Goal: Task Accomplishment & Management: Use online tool/utility

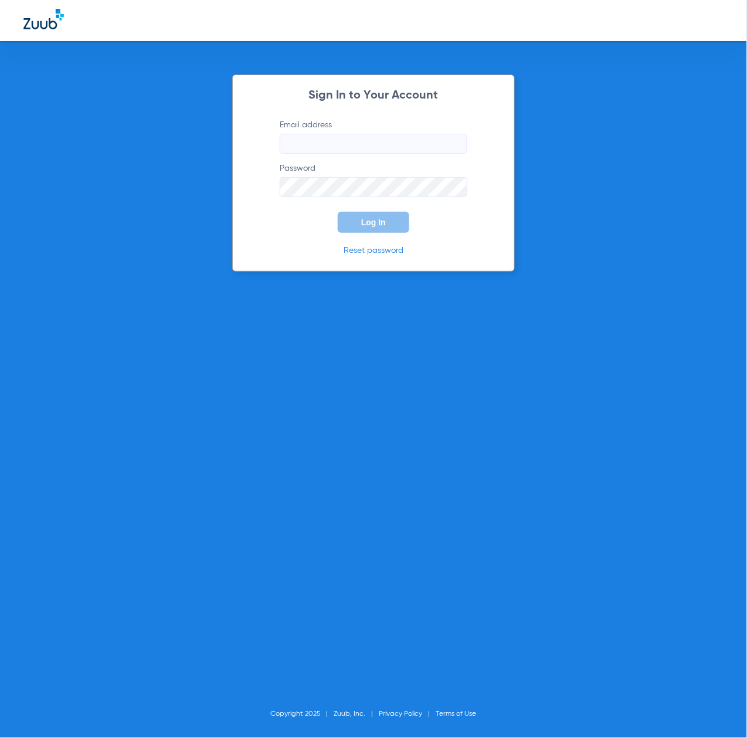
type input "[EMAIL_ADDRESS][DOMAIN_NAME]"
click at [374, 225] on span "Log In" at bounding box center [373, 222] width 25 height 9
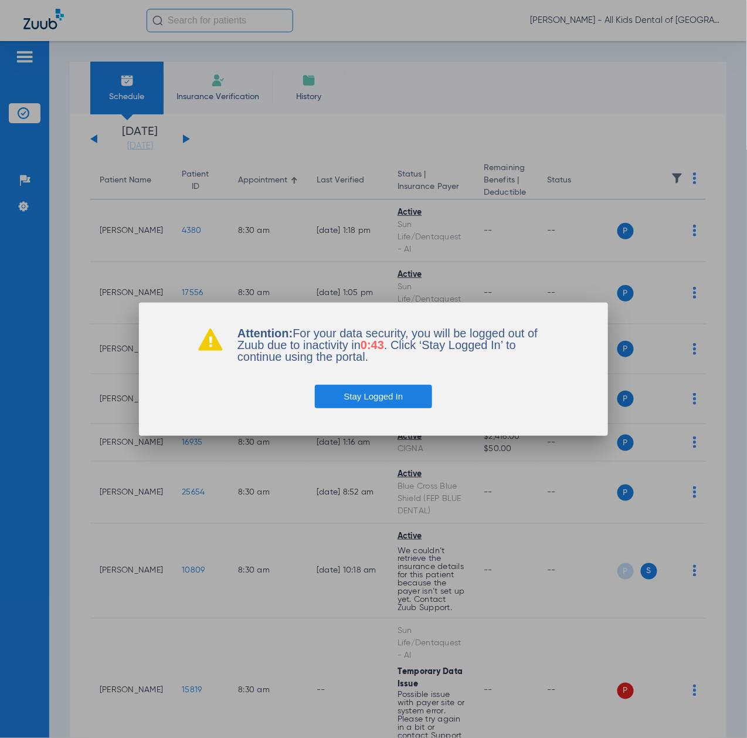
click at [388, 394] on button "Stay Logged In" at bounding box center [374, 396] width 118 height 23
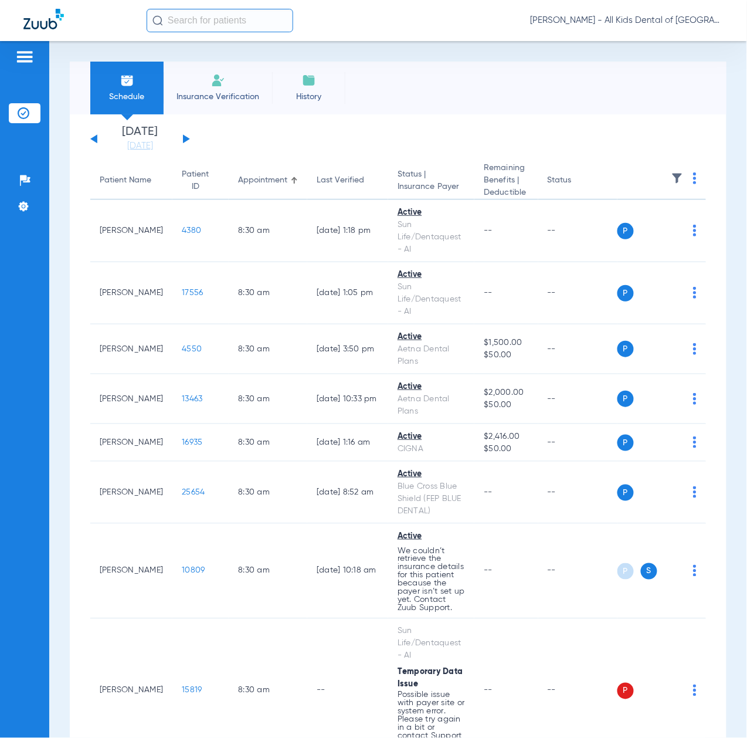
click at [138, 137] on li "[DATE] [DATE]" at bounding box center [140, 139] width 70 height 26
click at [136, 141] on link "[DATE]" at bounding box center [140, 146] width 70 height 12
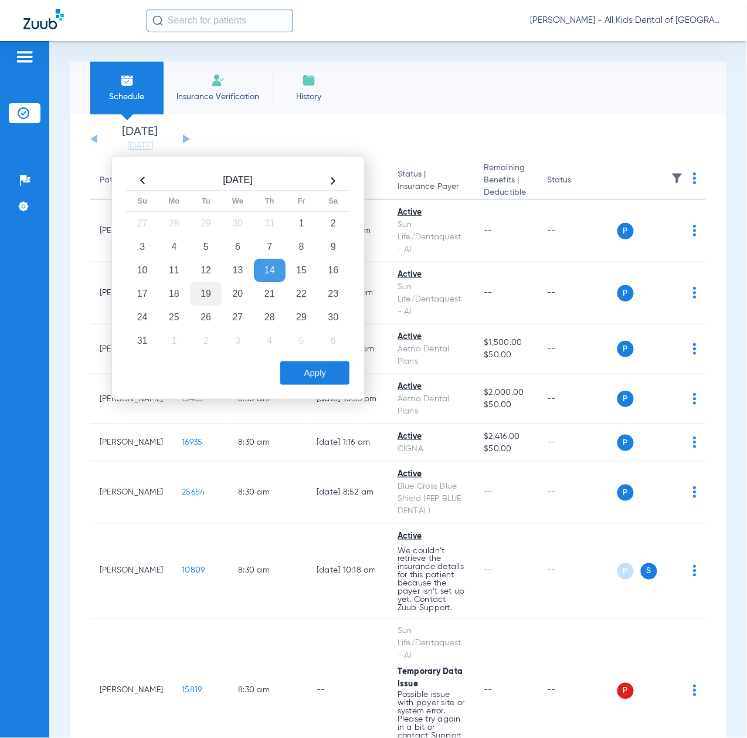
click at [205, 293] on td "19" at bounding box center [206, 293] width 32 height 23
click at [287, 360] on div "Apply" at bounding box center [237, 370] width 226 height 29
click at [292, 366] on button "Apply" at bounding box center [314, 372] width 69 height 23
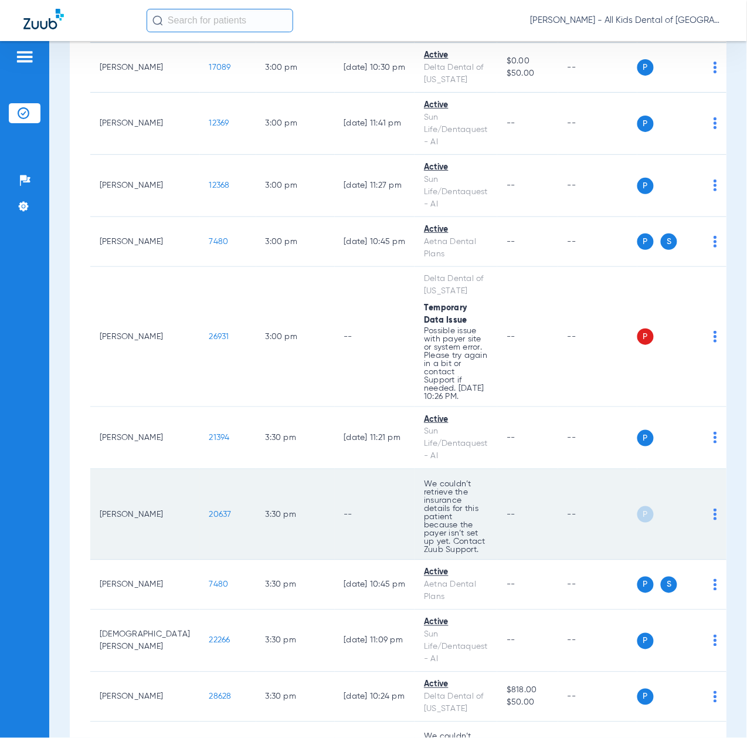
scroll to position [4849, 0]
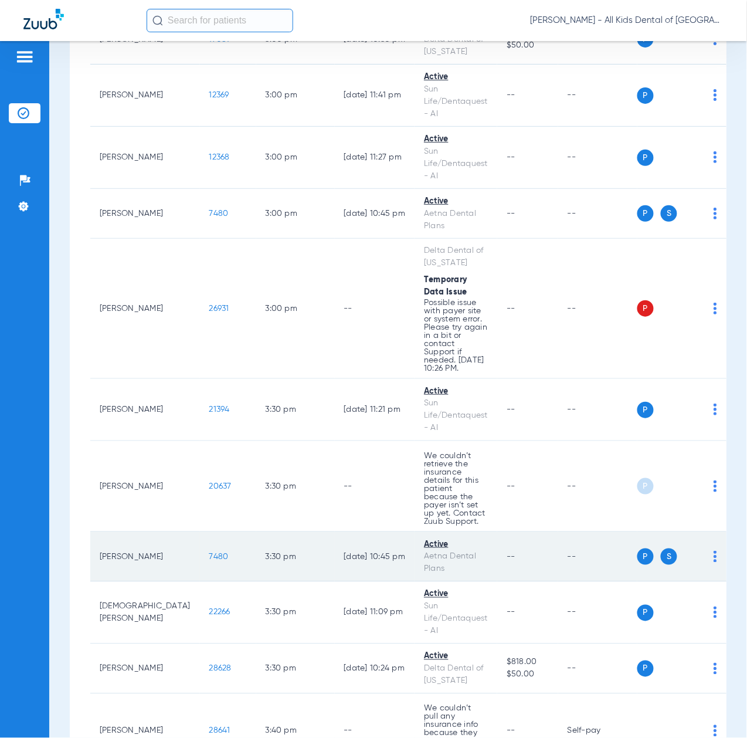
click at [209, 553] on span "7480" at bounding box center [218, 557] width 19 height 8
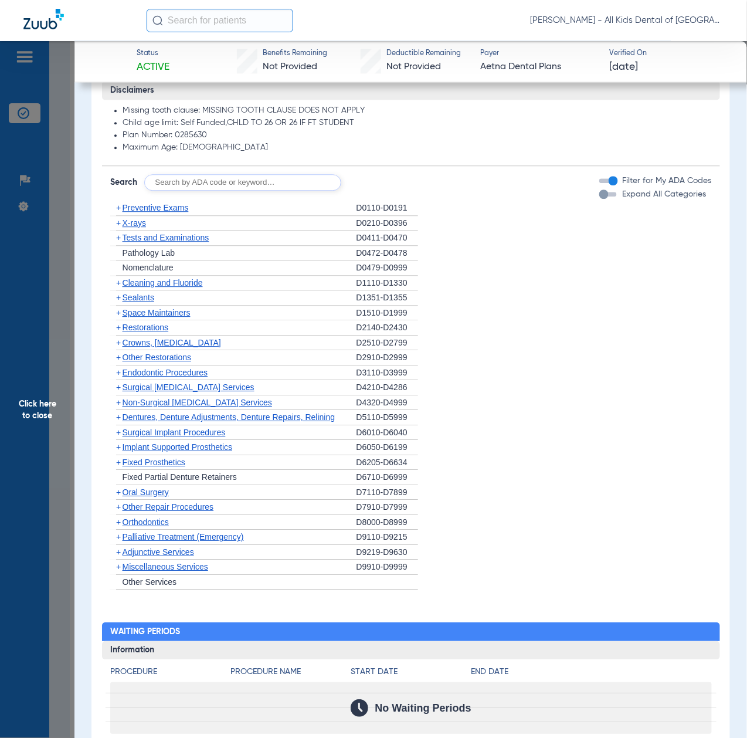
scroll to position [625, 0]
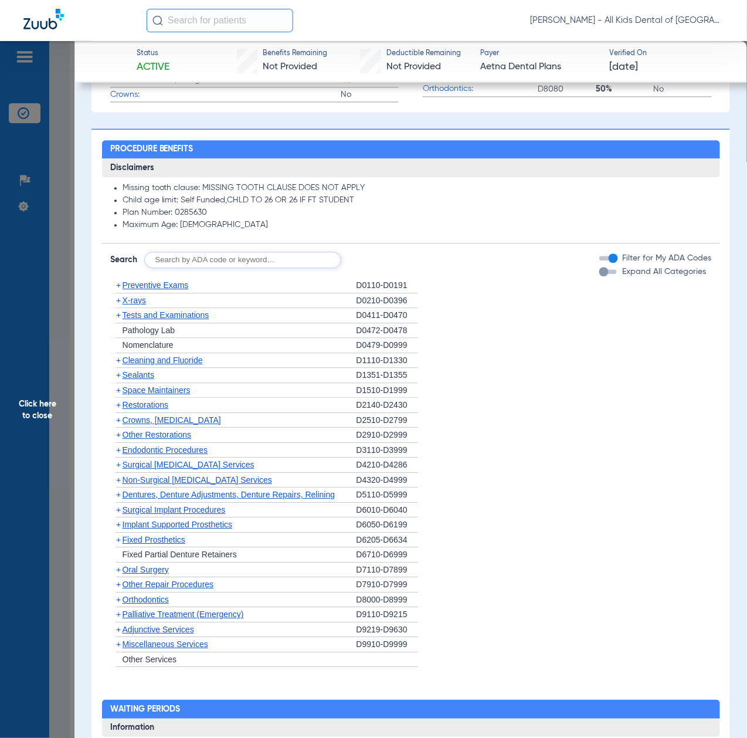
click at [245, 256] on input "text" at bounding box center [242, 260] width 197 height 16
paste input "D1206, D0330, D1351"
type input "D1206, D0330, D1351"
click button "Search" at bounding box center [385, 260] width 46 height 16
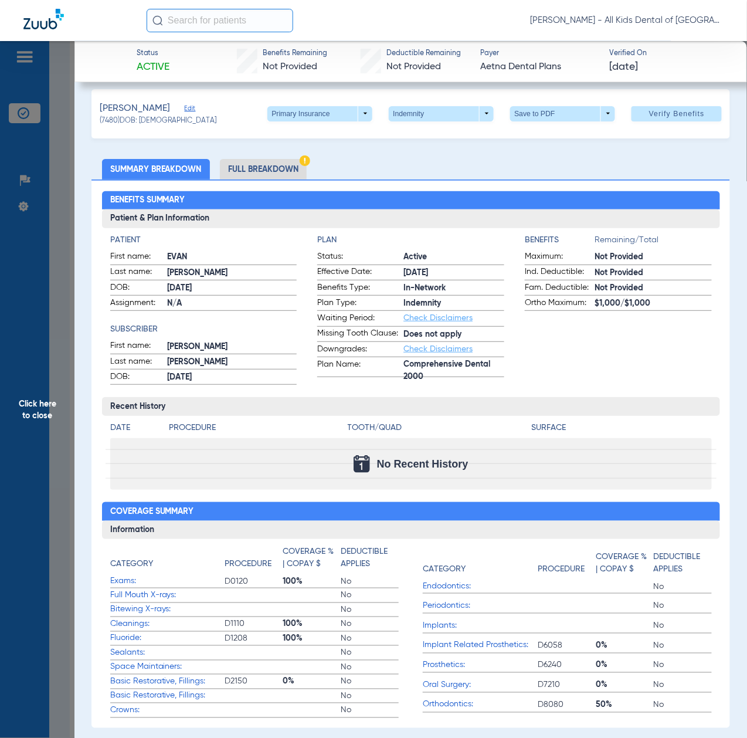
scroll to position [0, 0]
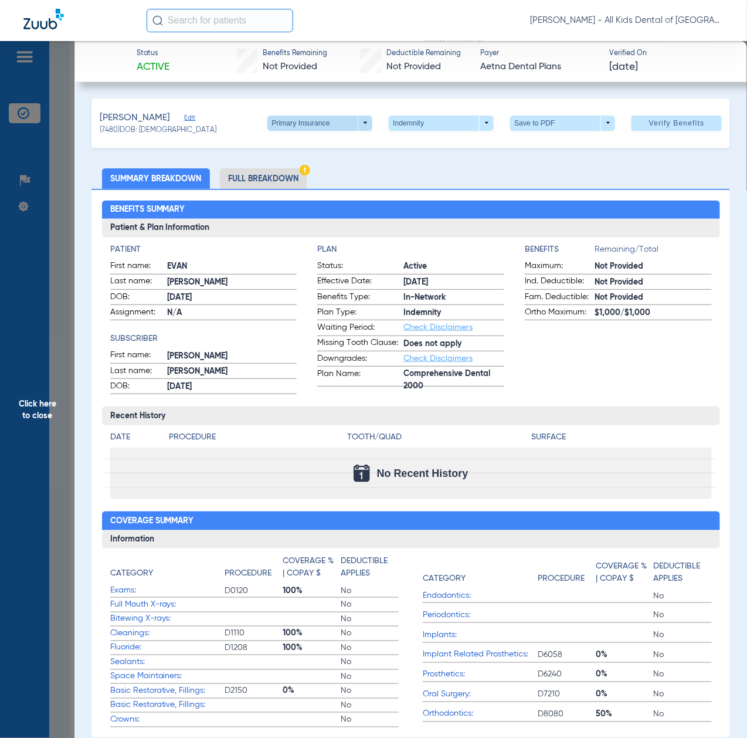
click at [313, 127] on span at bounding box center [320, 123] width 28 height 28
click at [298, 167] on span "Secondary Insurance" at bounding box center [304, 169] width 77 height 8
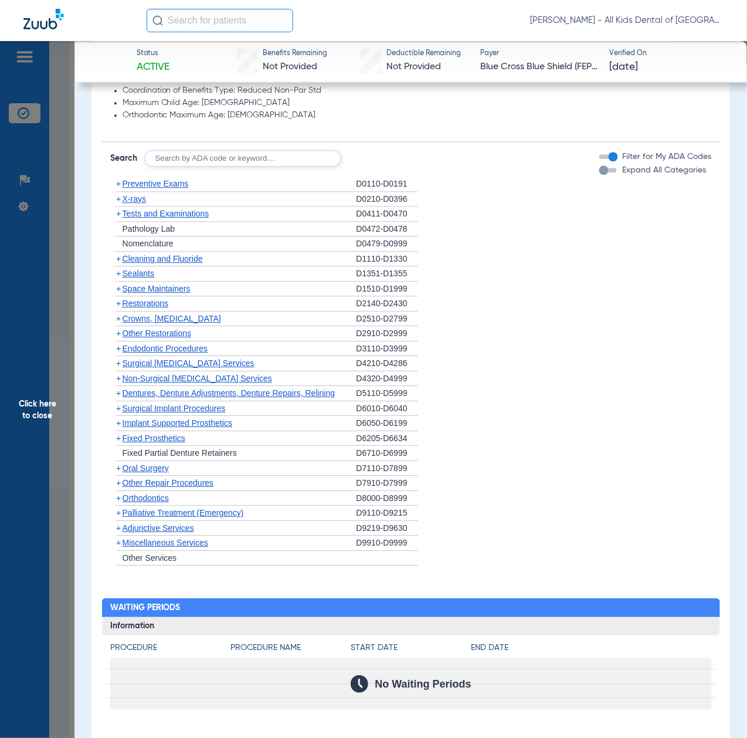
scroll to position [704, 0]
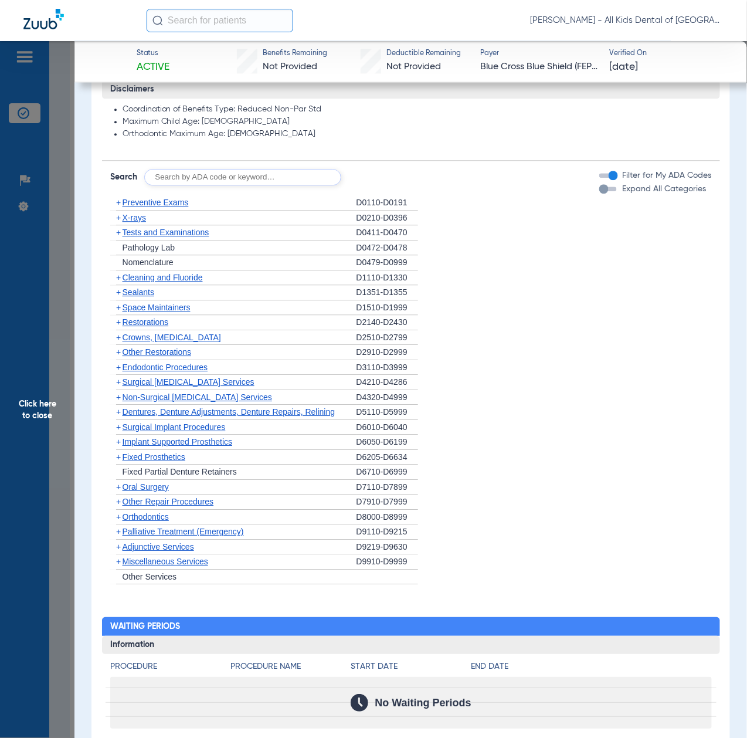
click at [249, 177] on input "text" at bounding box center [242, 177] width 197 height 16
paste input "D1206, D0330, D1351"
type input "D1206, D0330, D1351"
click button "Search" at bounding box center [385, 177] width 46 height 16
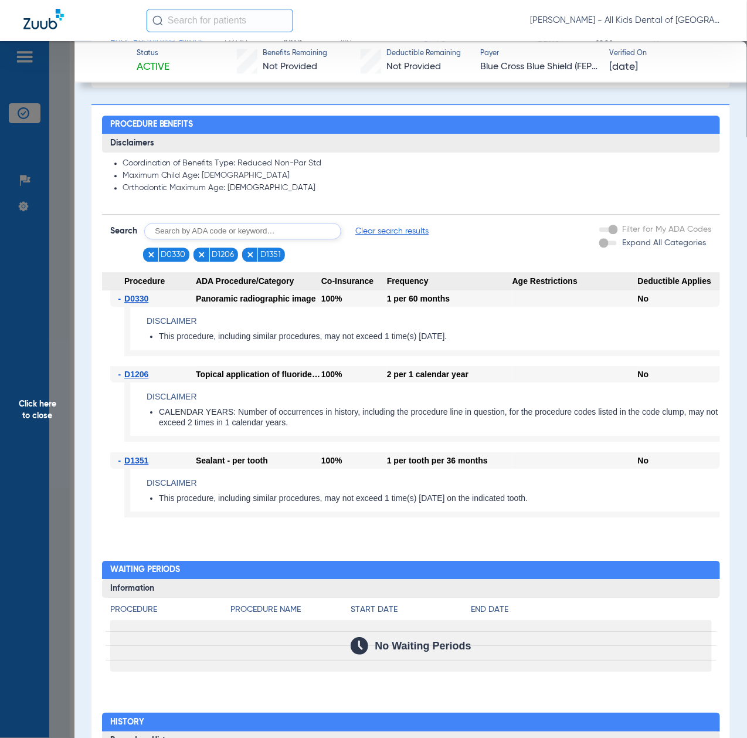
scroll to position [625, 0]
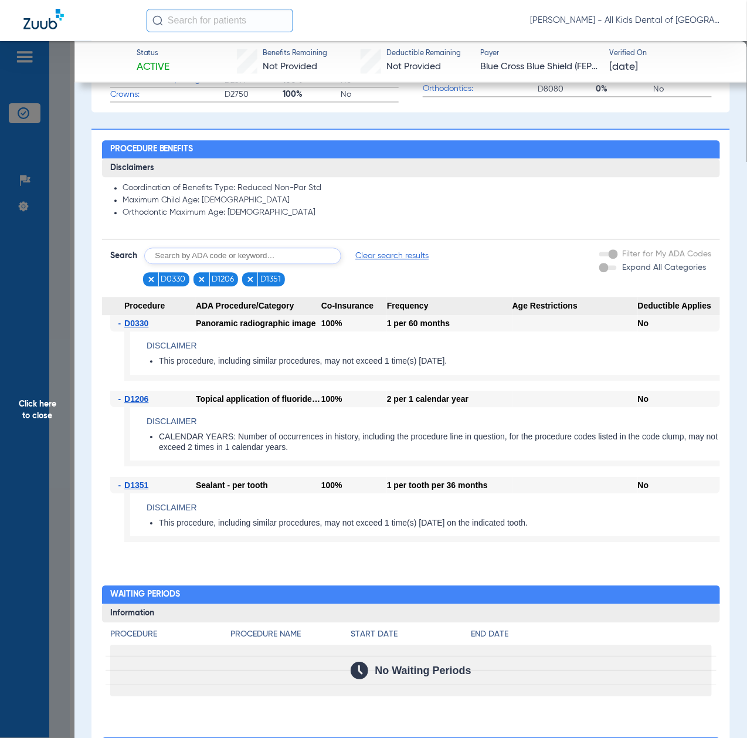
click at [40, 409] on span "Click here to close" at bounding box center [37, 410] width 75 height 738
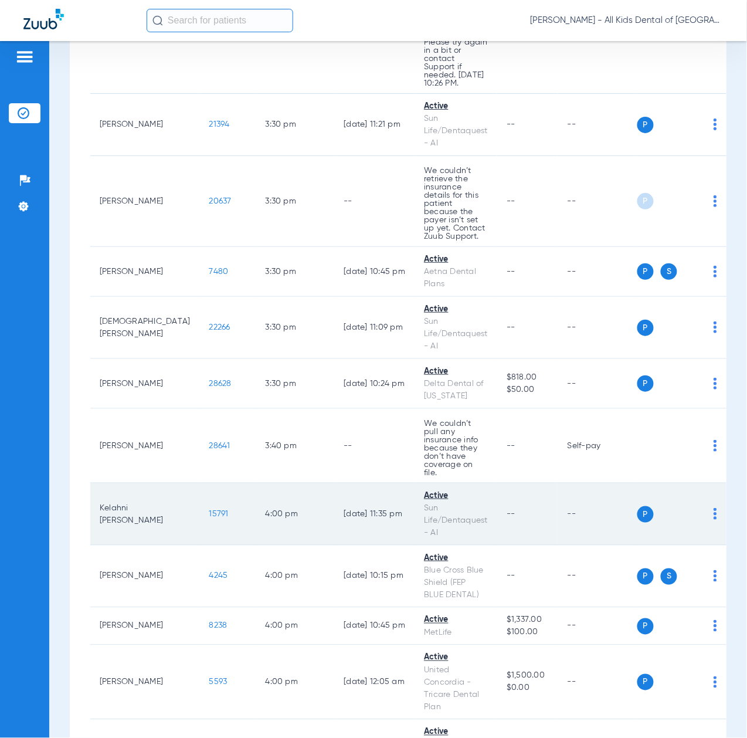
scroll to position [5162, 0]
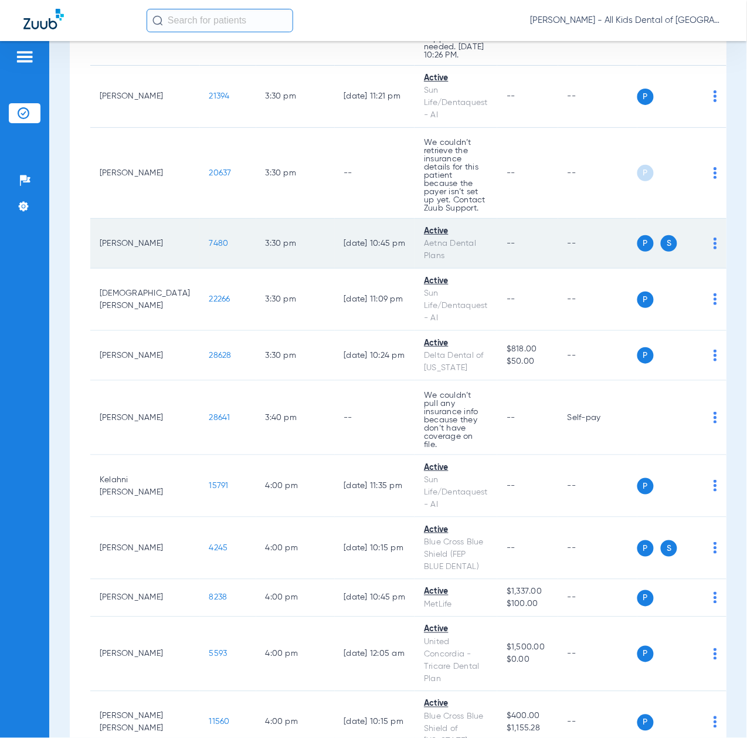
click at [209, 239] on span "7480" at bounding box center [218, 243] width 19 height 8
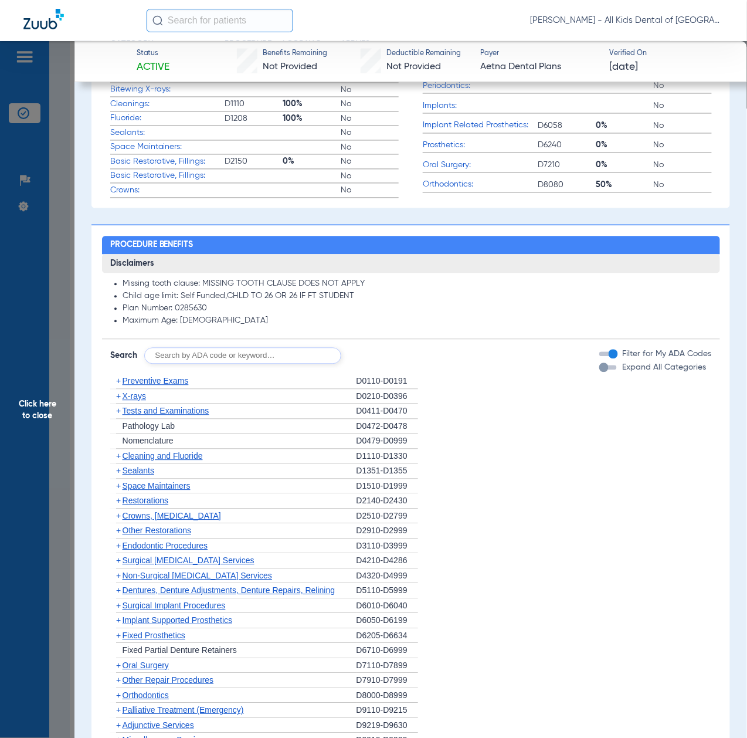
scroll to position [547, 0]
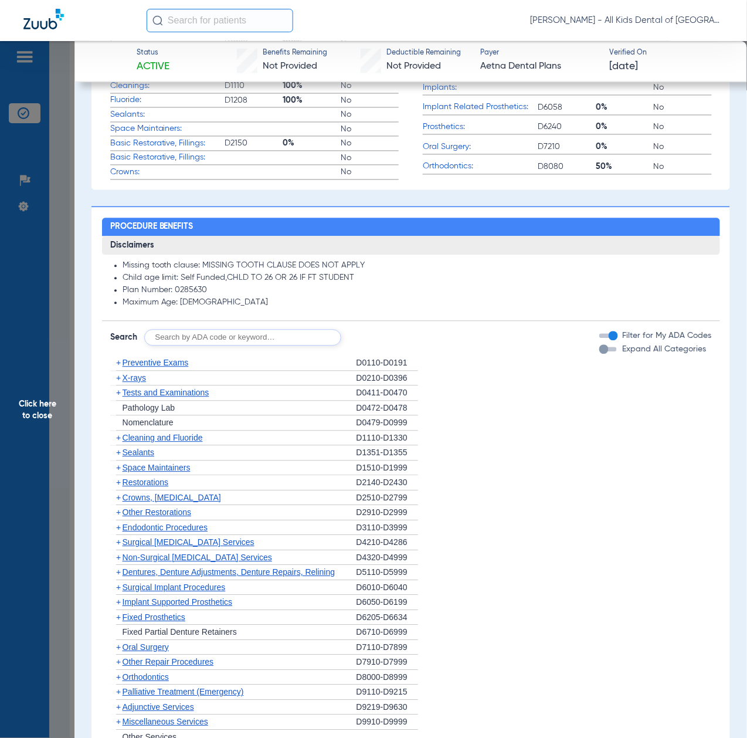
click at [292, 336] on input "text" at bounding box center [242, 338] width 197 height 16
paste input "D1206, D0330, D1351"
type input "D1206, D0330, D1351"
click button "Search" at bounding box center [385, 338] width 46 height 16
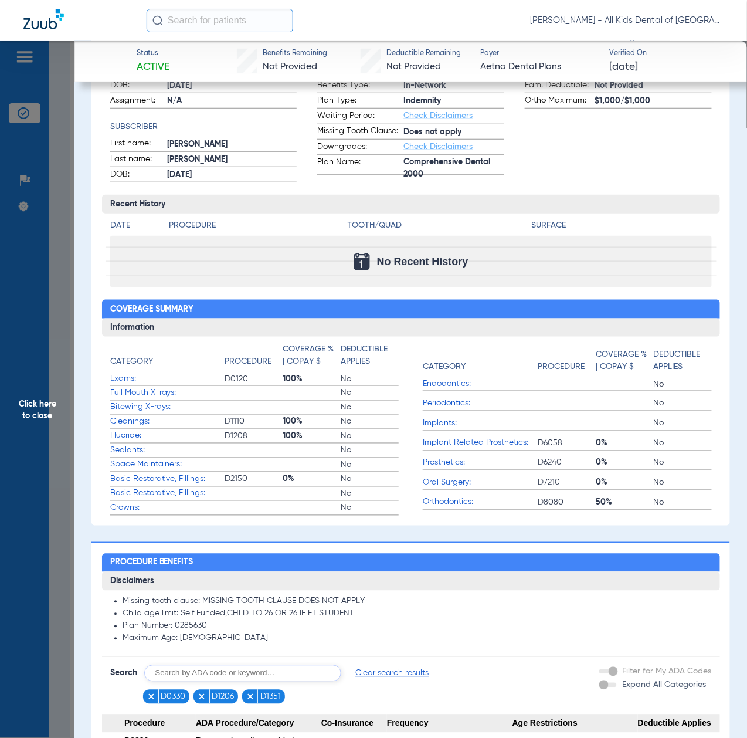
scroll to position [235, 0]
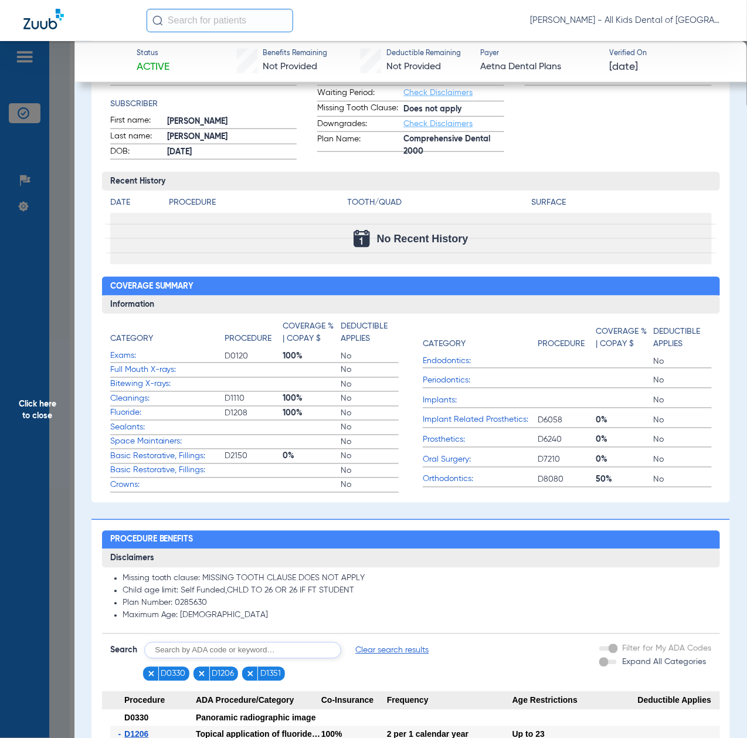
click at [35, 404] on span "Click here to close" at bounding box center [37, 410] width 75 height 738
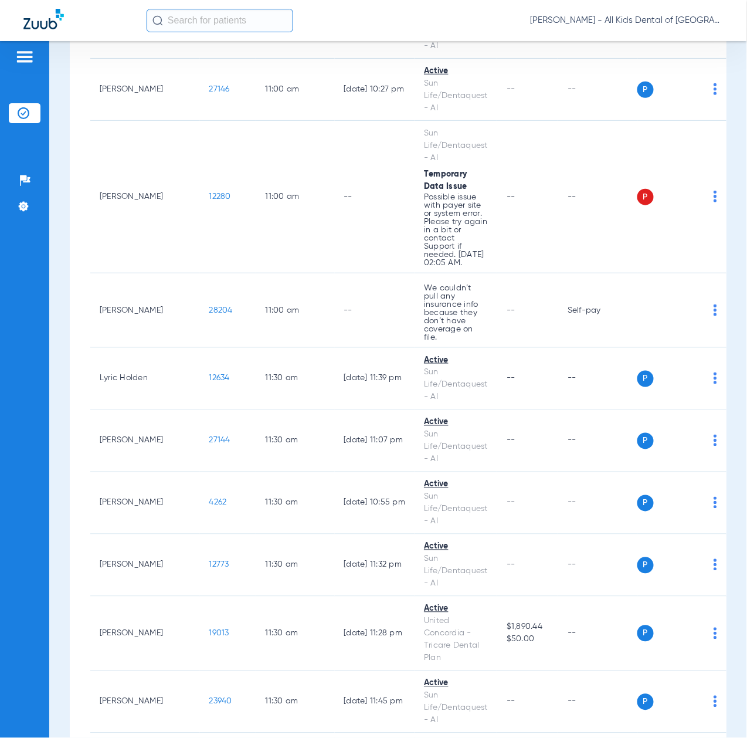
scroll to position [2268, 0]
